Goal: Information Seeking & Learning: Understand process/instructions

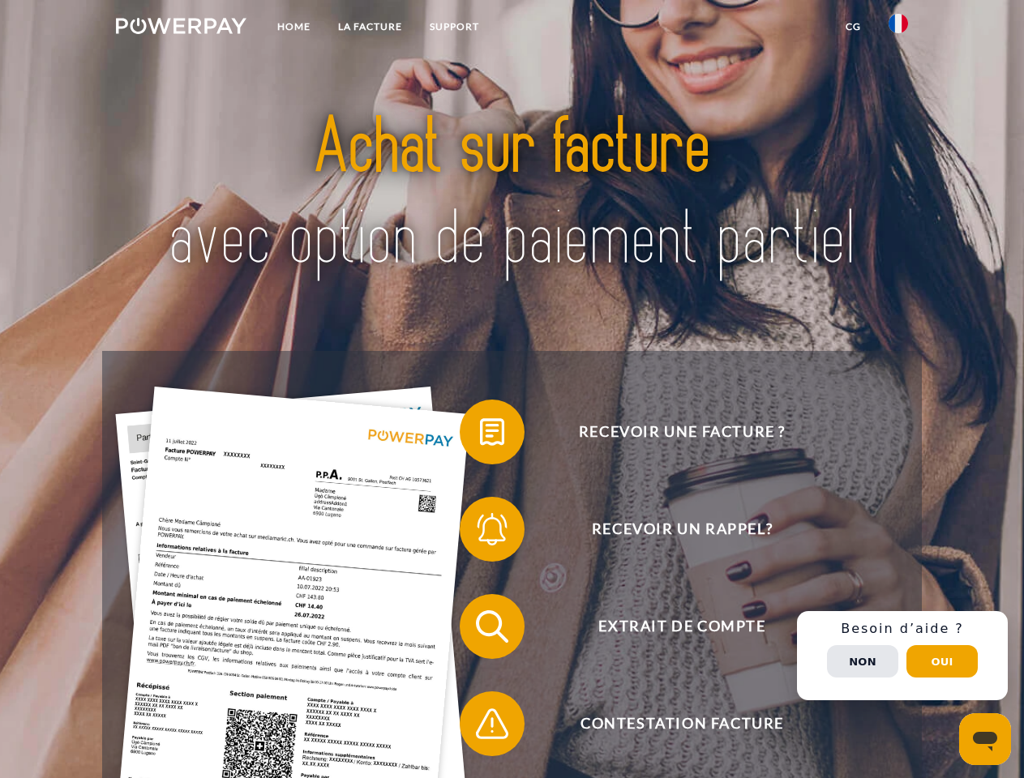
click at [181, 28] on img at bounding box center [181, 26] width 131 height 16
click at [898, 28] on img at bounding box center [898, 23] width 19 height 19
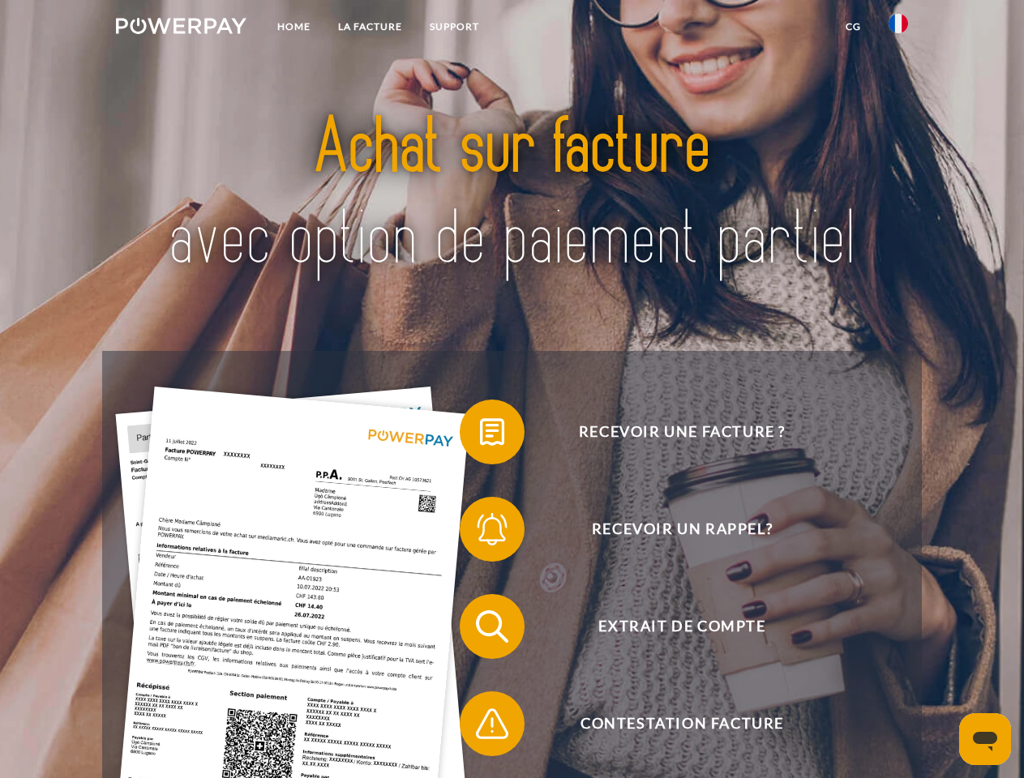
click at [853, 27] on link "CG" at bounding box center [853, 26] width 43 height 29
click at [480, 435] on span at bounding box center [467, 432] width 81 height 81
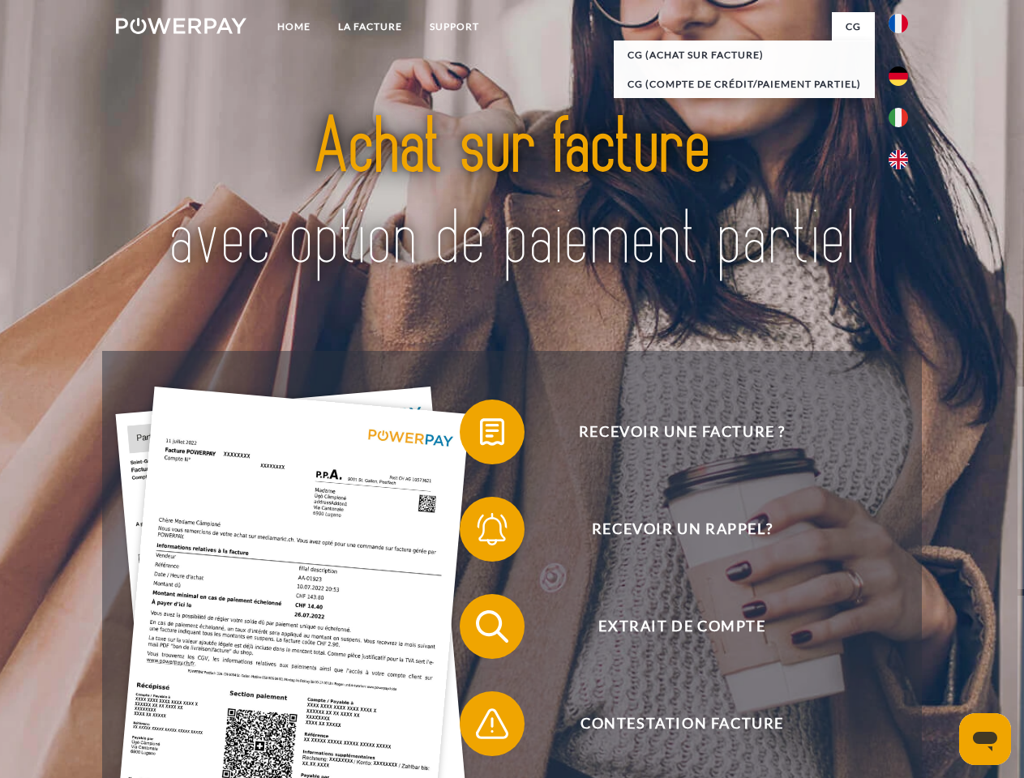
click at [480, 533] on span at bounding box center [467, 529] width 81 height 81
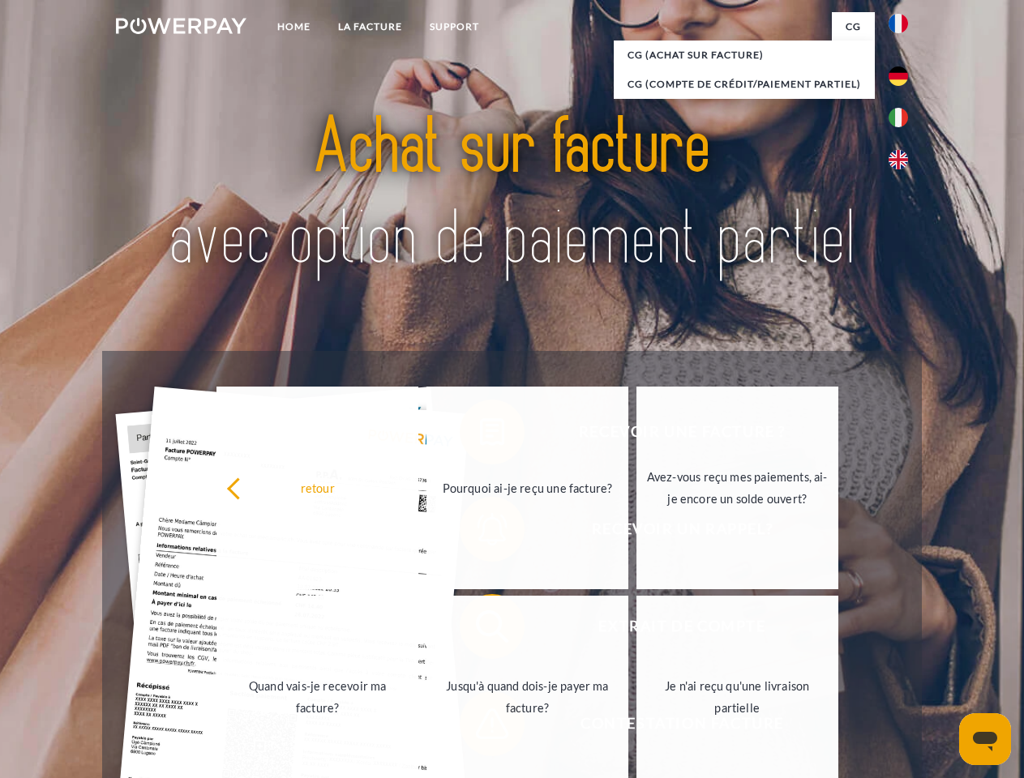
click at [480, 630] on link "Jusqu'à quand dois-je payer ma facture?" at bounding box center [527, 697] width 202 height 203
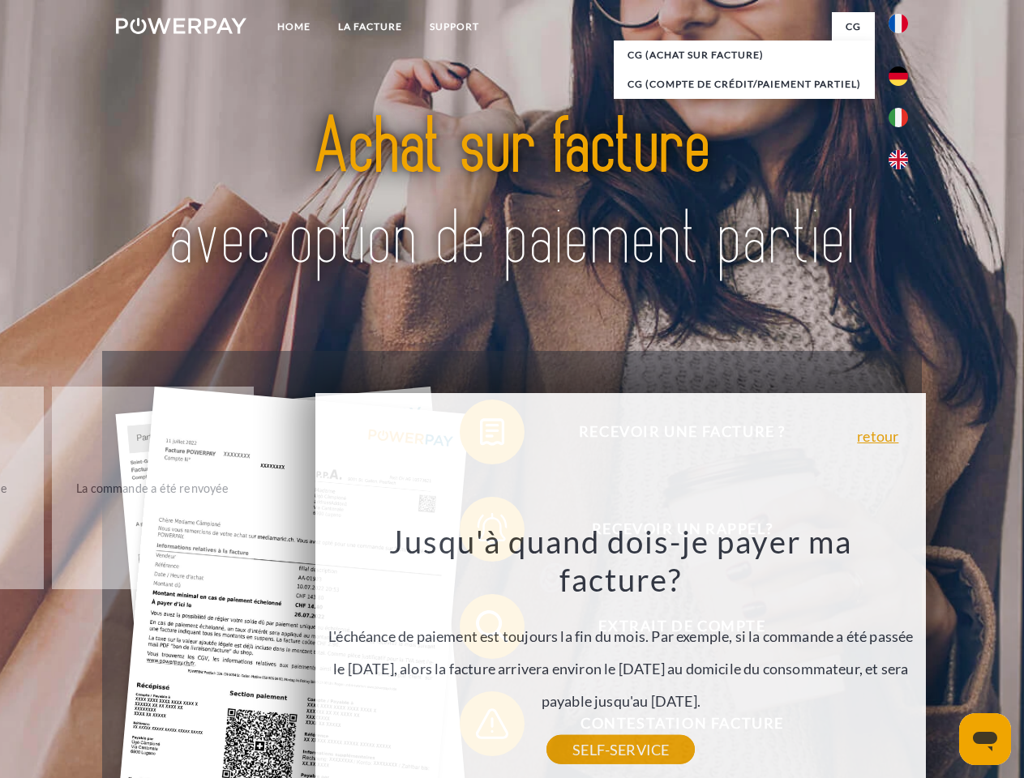
click at [480, 727] on div "Recevoir une facture ? Recevoir un rappel? Extrait de compte retour" at bounding box center [511, 675] width 819 height 649
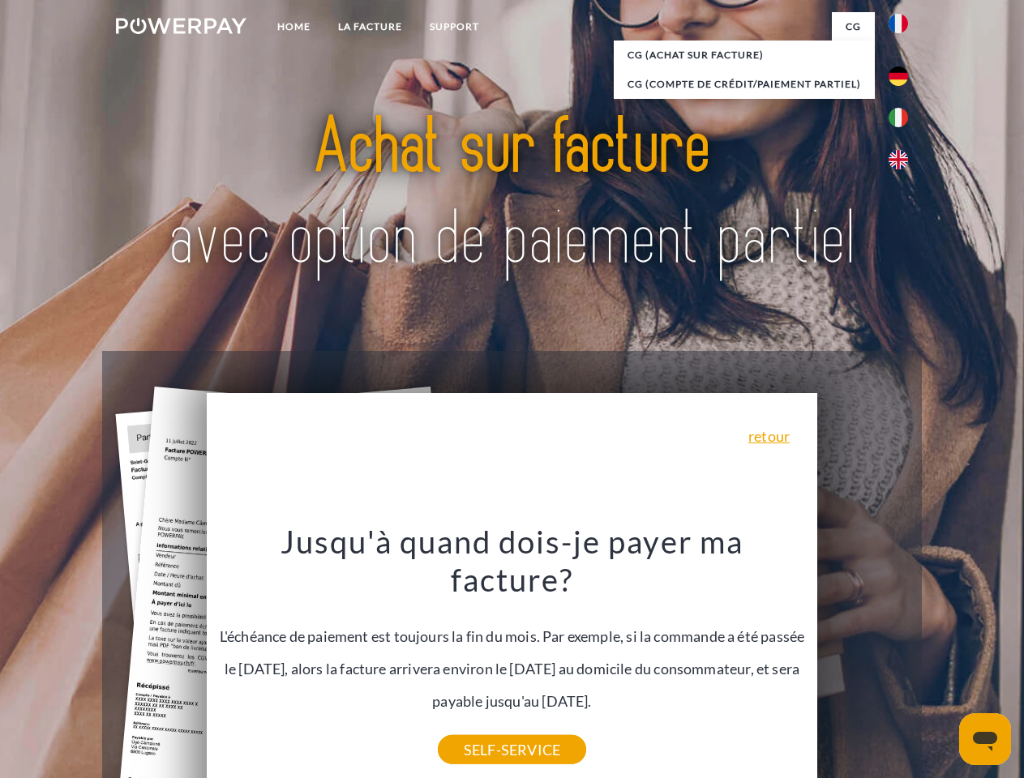
click at [902, 656] on div "Recevoir une facture ? Recevoir un rappel? Extrait de compte retour" at bounding box center [511, 675] width 819 height 649
click at [863, 659] on span "Extrait de compte" at bounding box center [681, 626] width 397 height 65
click at [942, 662] on header "Home LA FACTURE Support" at bounding box center [512, 560] width 1024 height 1120
